Goal: Find specific page/section: Find specific page/section

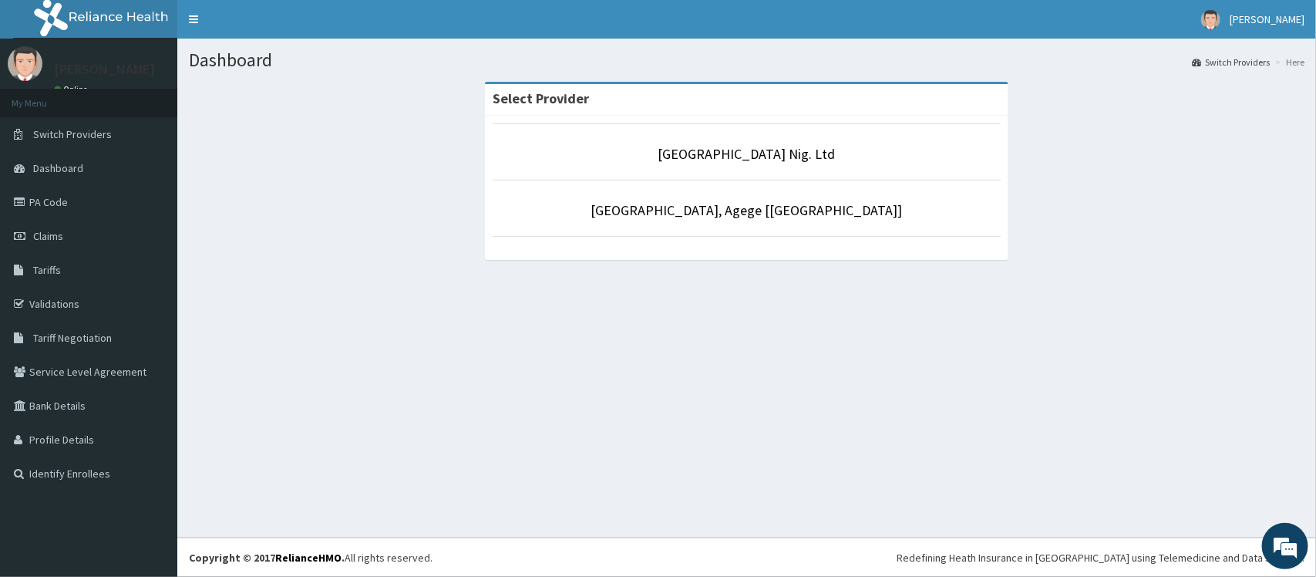
click at [68, 190] on link "PA Code" at bounding box center [88, 202] width 177 height 34
click at [103, 195] on link "PA Code" at bounding box center [88, 202] width 177 height 34
